Goal: Task Accomplishment & Management: Use online tool/utility

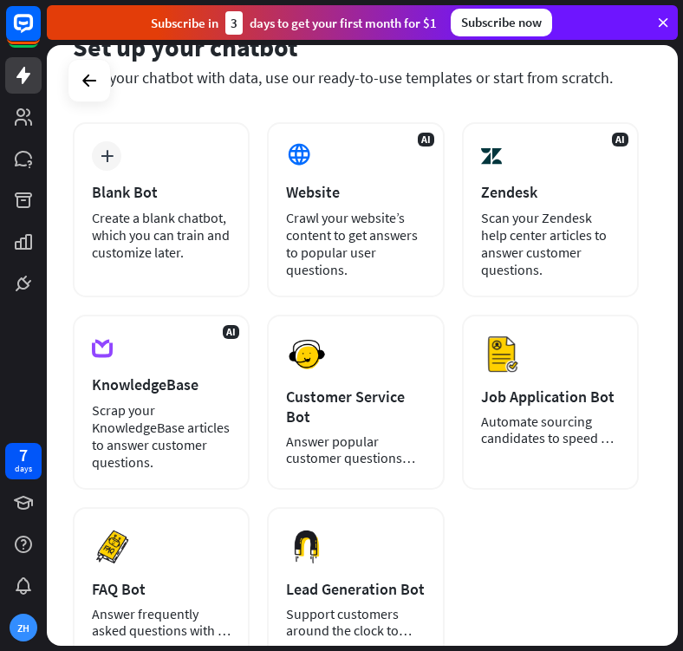
scroll to position [88, 0]
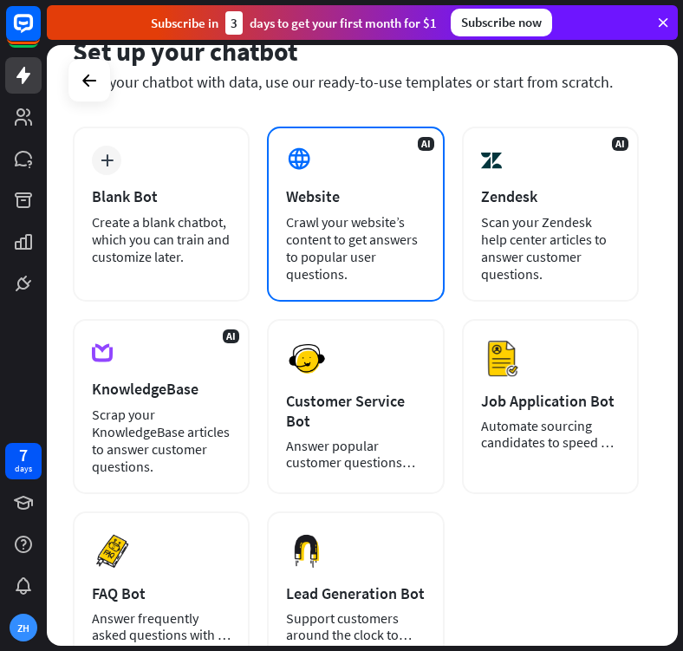
click at [317, 201] on div "Website" at bounding box center [355, 196] width 139 height 20
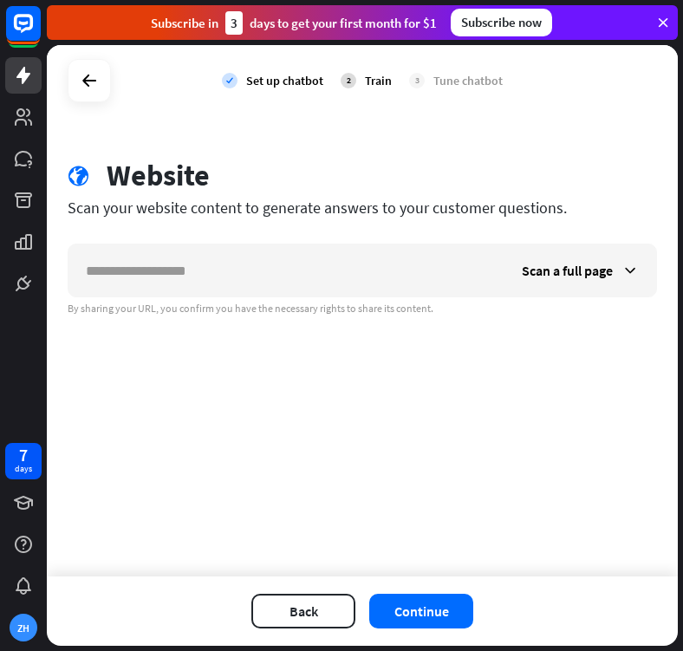
click at [88, 104] on div "check Set up chatbot 2 Train 3 Tune chatbot" at bounding box center [362, 80] width 631 height 71
click at [83, 76] on icon at bounding box center [89, 80] width 21 height 21
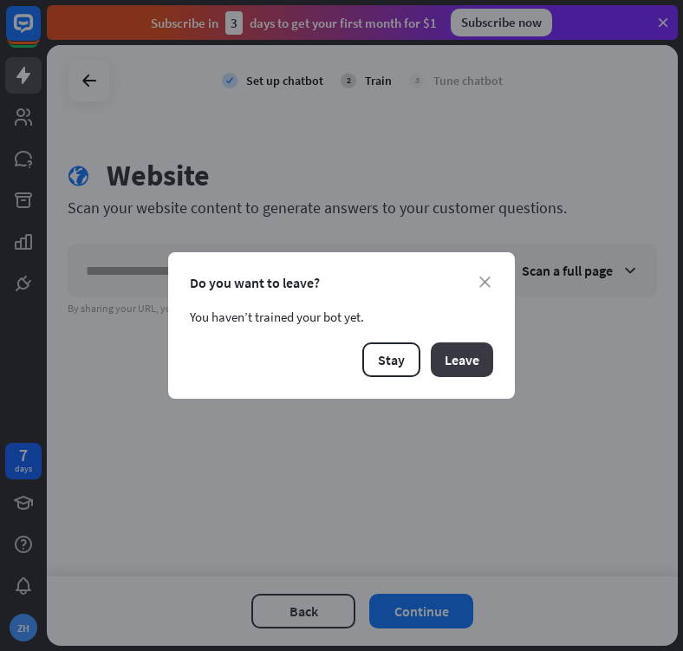
click at [443, 361] on button "Leave" at bounding box center [462, 360] width 62 height 35
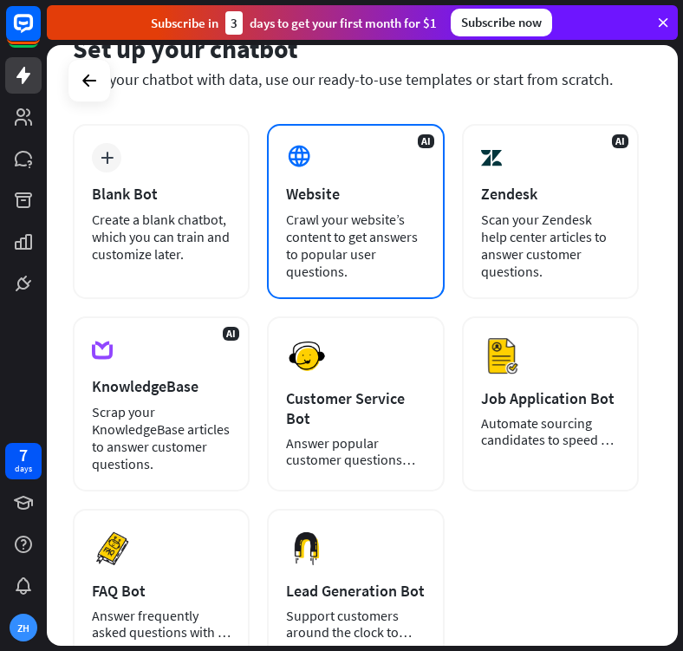
scroll to position [97, 0]
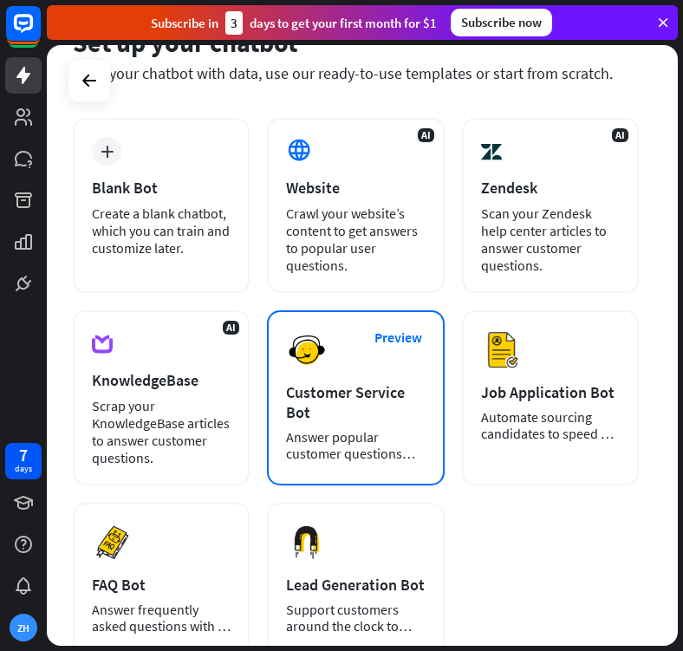
click at [313, 361] on img at bounding box center [307, 351] width 42 height 42
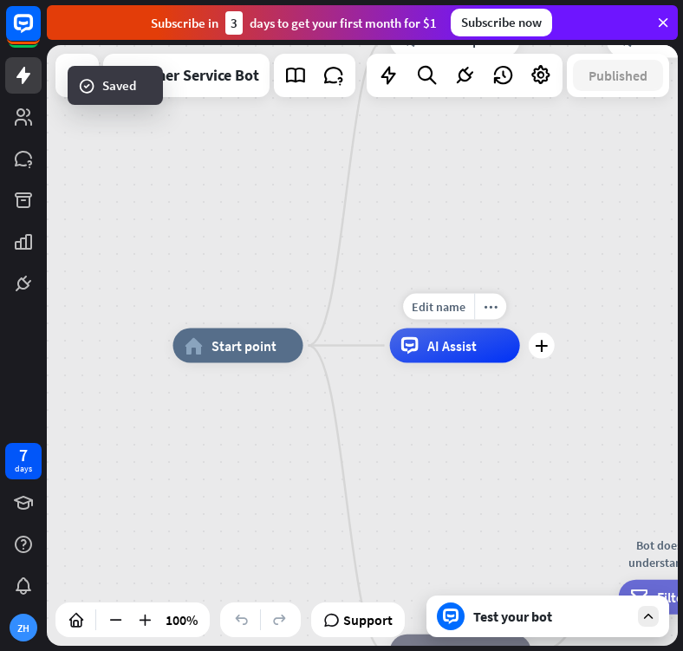
click at [412, 349] on icon at bounding box center [410, 345] width 17 height 17
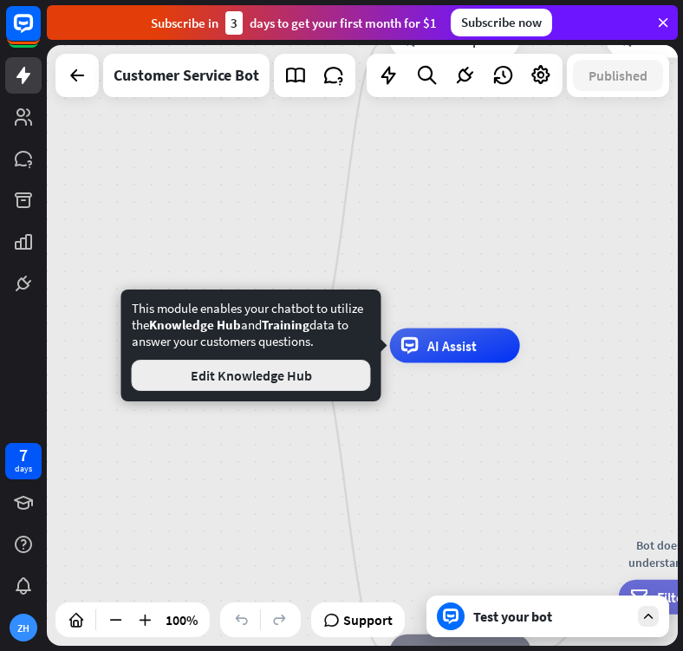
click at [336, 369] on button "Edit Knowledge Hub" at bounding box center [251, 375] width 239 height 31
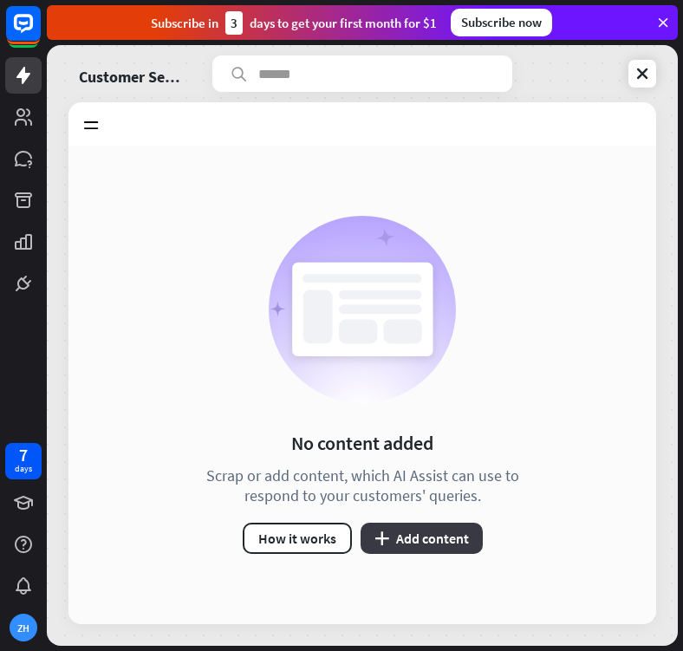
click at [402, 528] on button "plus Add content" at bounding box center [422, 538] width 122 height 31
